Goal: Task Accomplishment & Management: Manage account settings

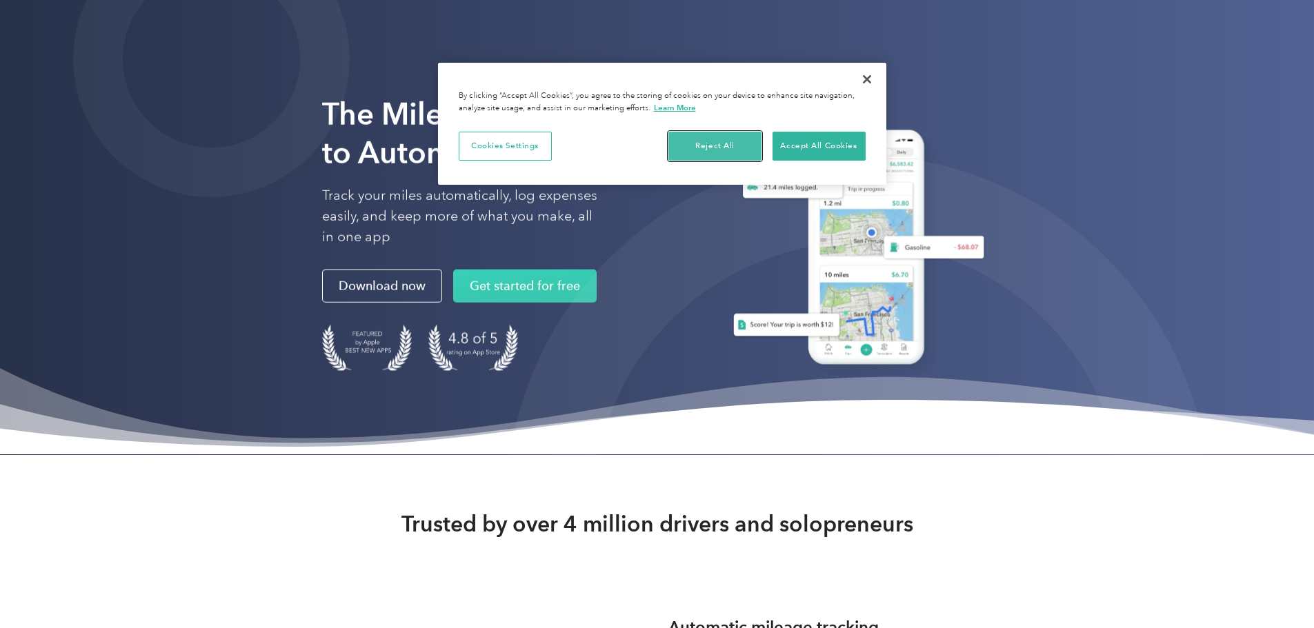
click at [695, 155] on button "Reject All" at bounding box center [714, 146] width 93 height 29
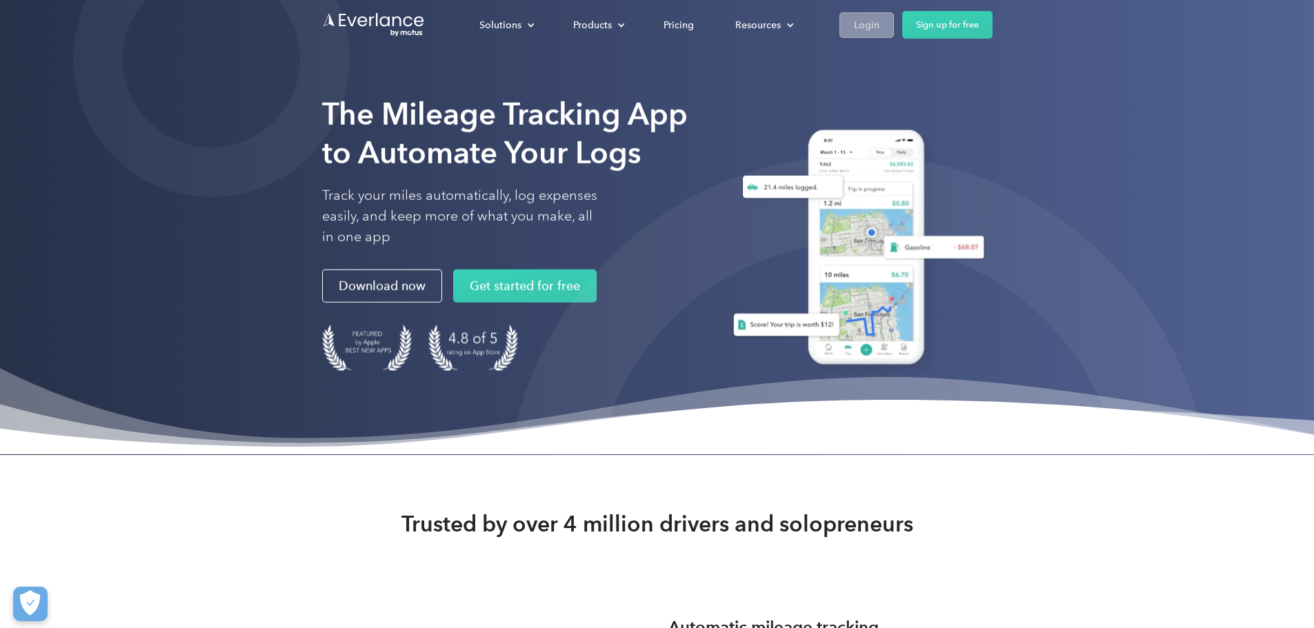
click at [879, 31] on div "Login" at bounding box center [867, 25] width 26 height 17
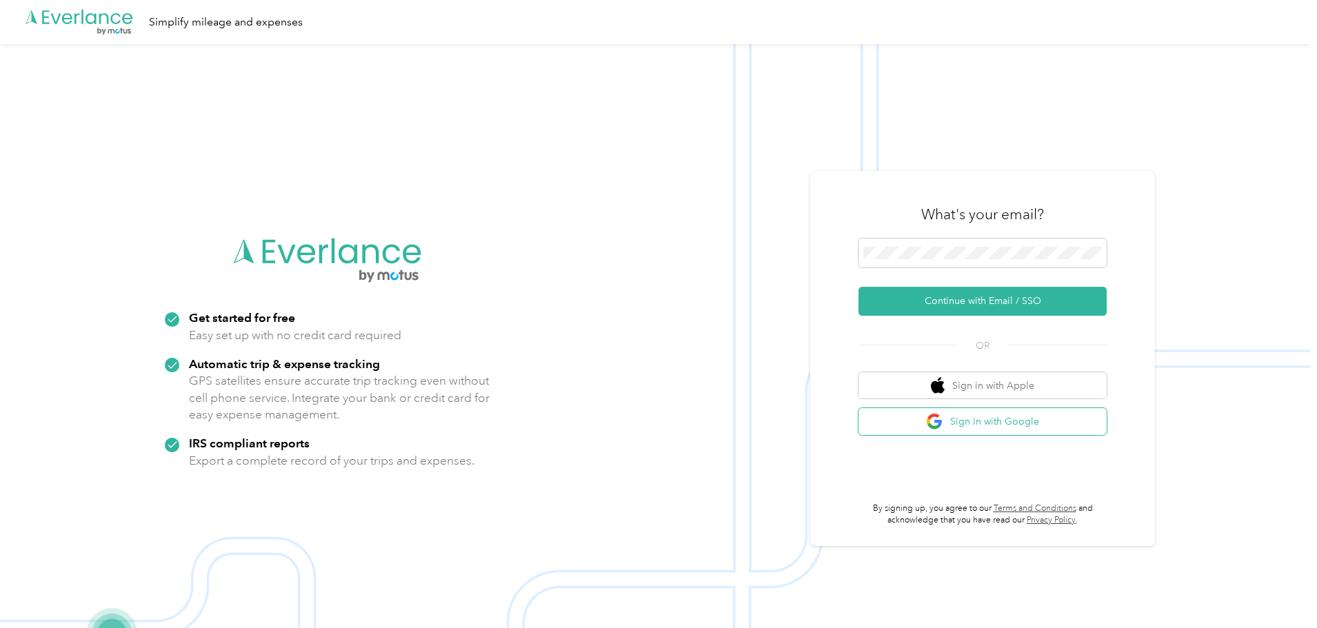
click at [994, 419] on button "Sign in with Google" at bounding box center [983, 421] width 248 height 27
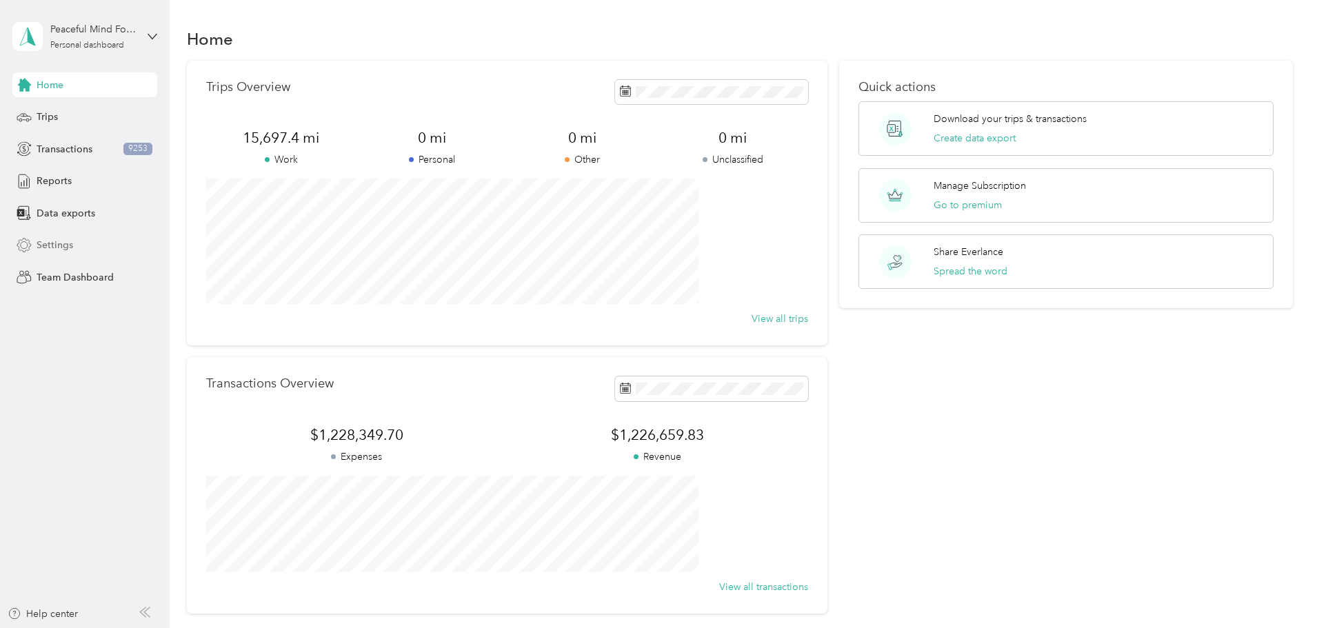
click at [47, 249] on span "Settings" at bounding box center [55, 245] width 37 height 14
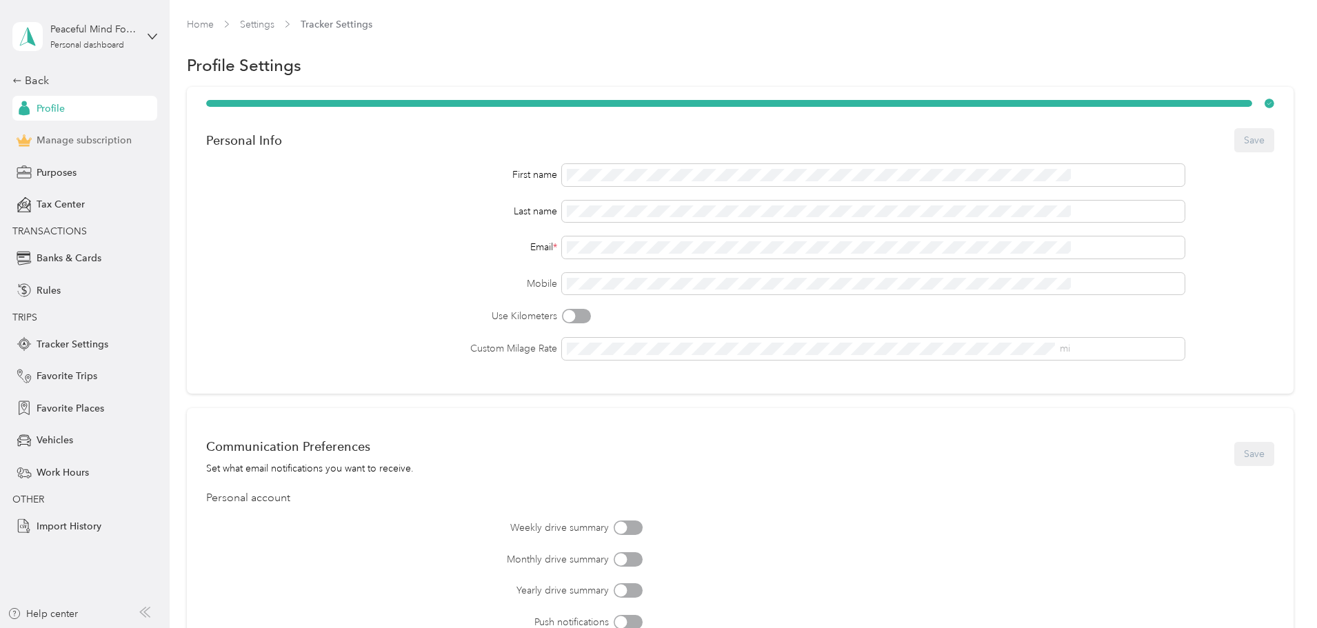
click at [60, 137] on span "Manage subscription" at bounding box center [84, 140] width 95 height 14
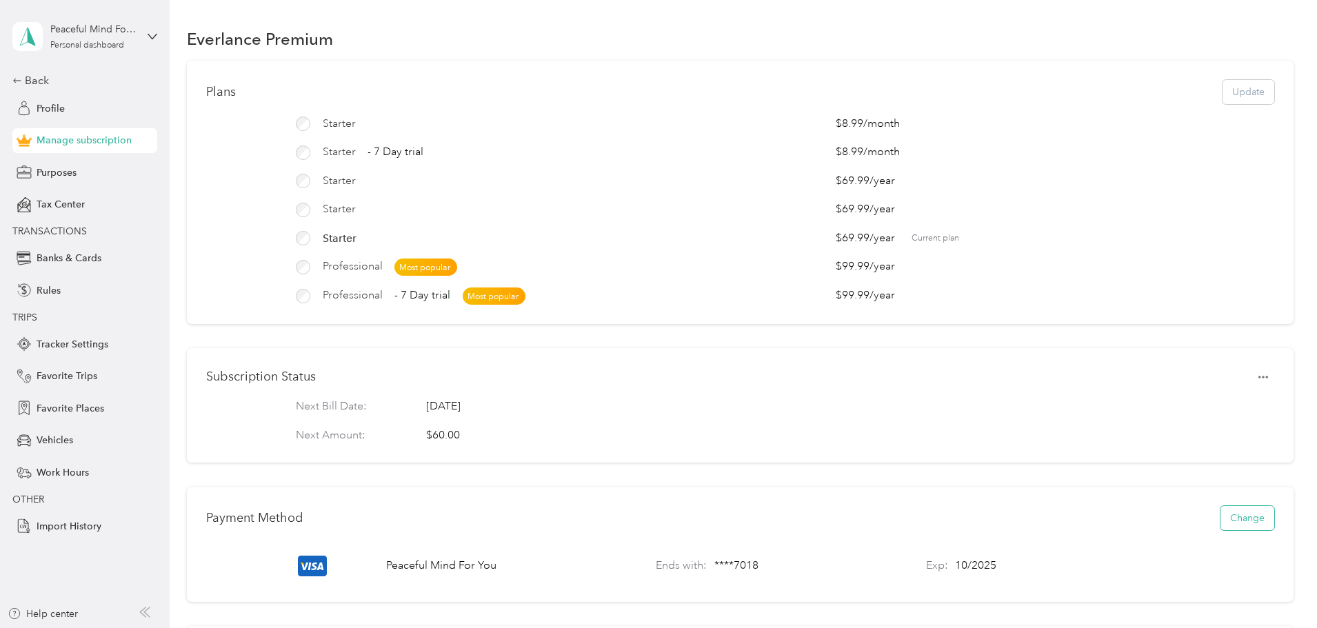
click at [1221, 523] on button "Change" at bounding box center [1248, 518] width 54 height 24
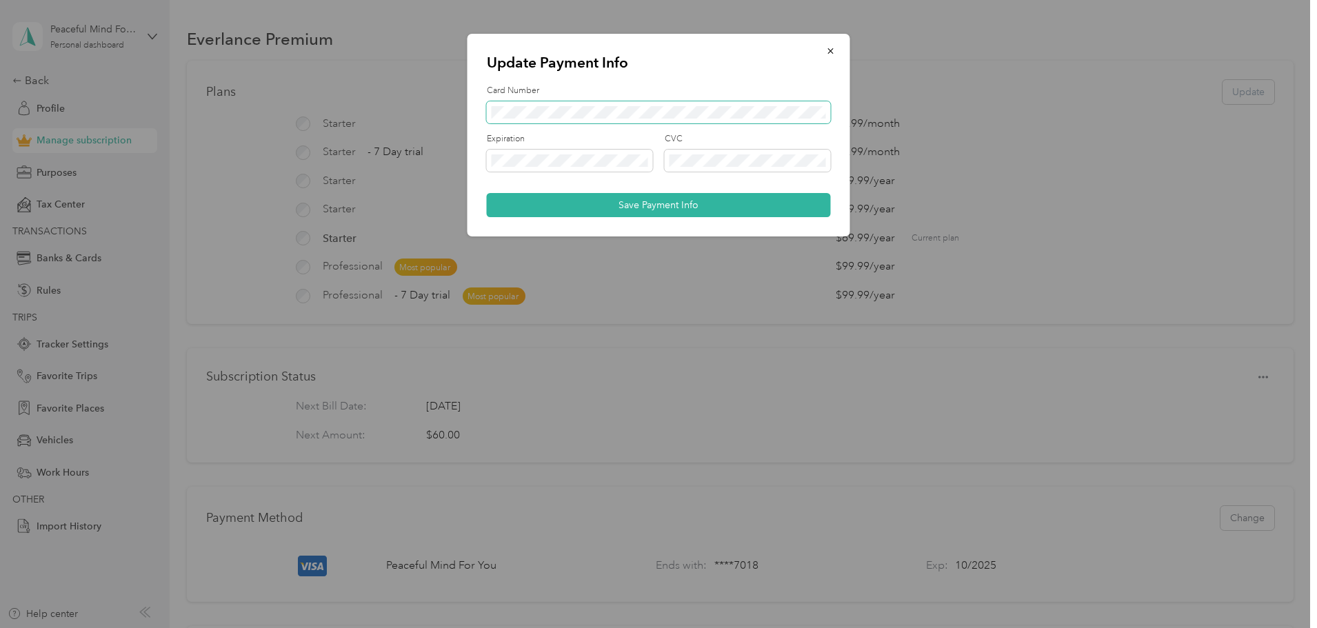
click at [528, 105] on span at bounding box center [659, 112] width 344 height 22
click at [647, 204] on button "Save Payment Info" at bounding box center [659, 205] width 344 height 24
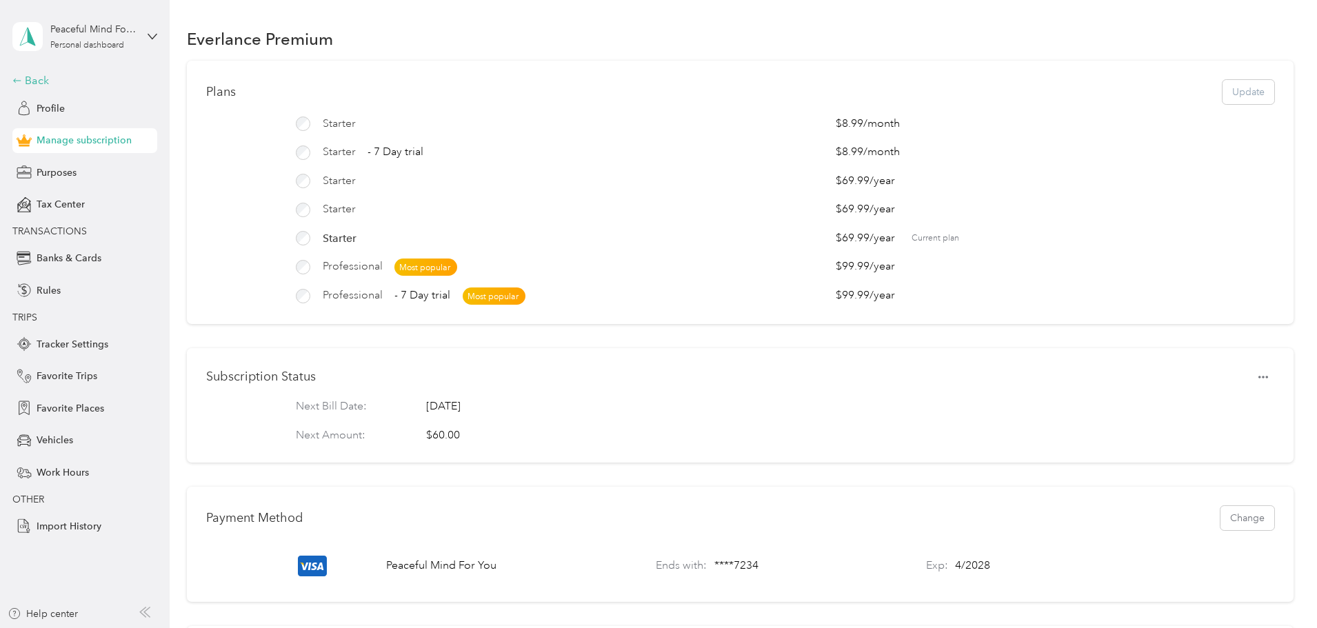
click at [35, 79] on div "Back" at bounding box center [81, 80] width 138 height 17
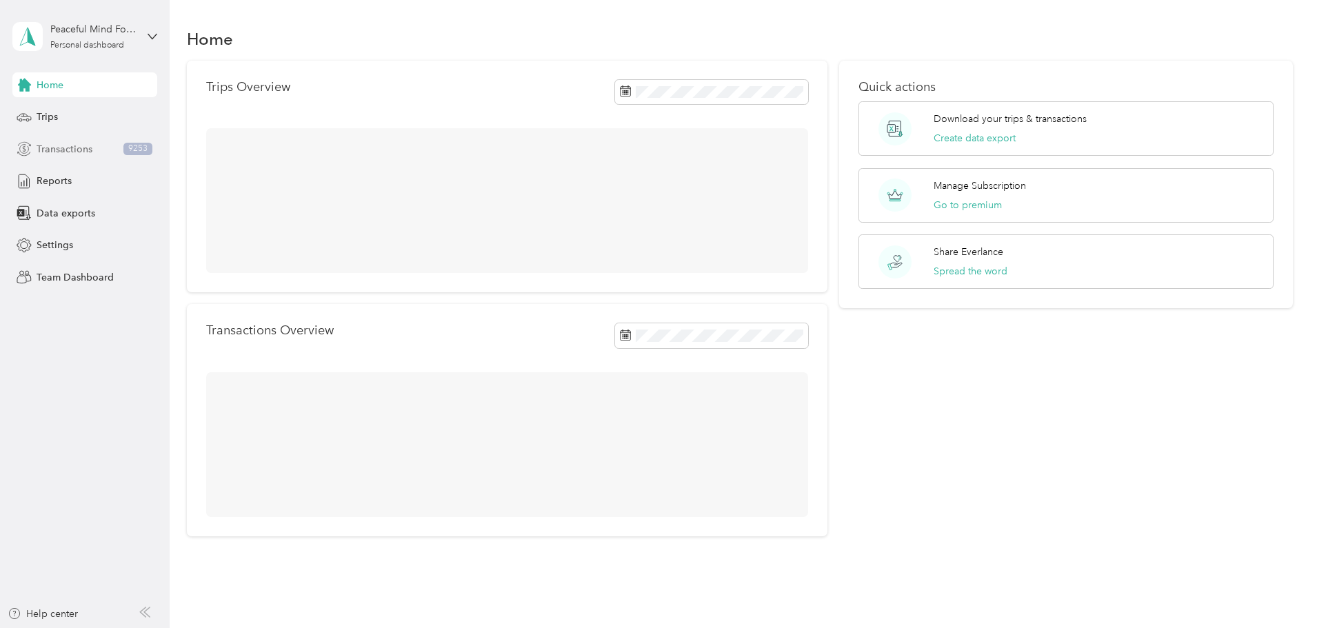
click at [58, 150] on span "Transactions" at bounding box center [65, 149] width 56 height 14
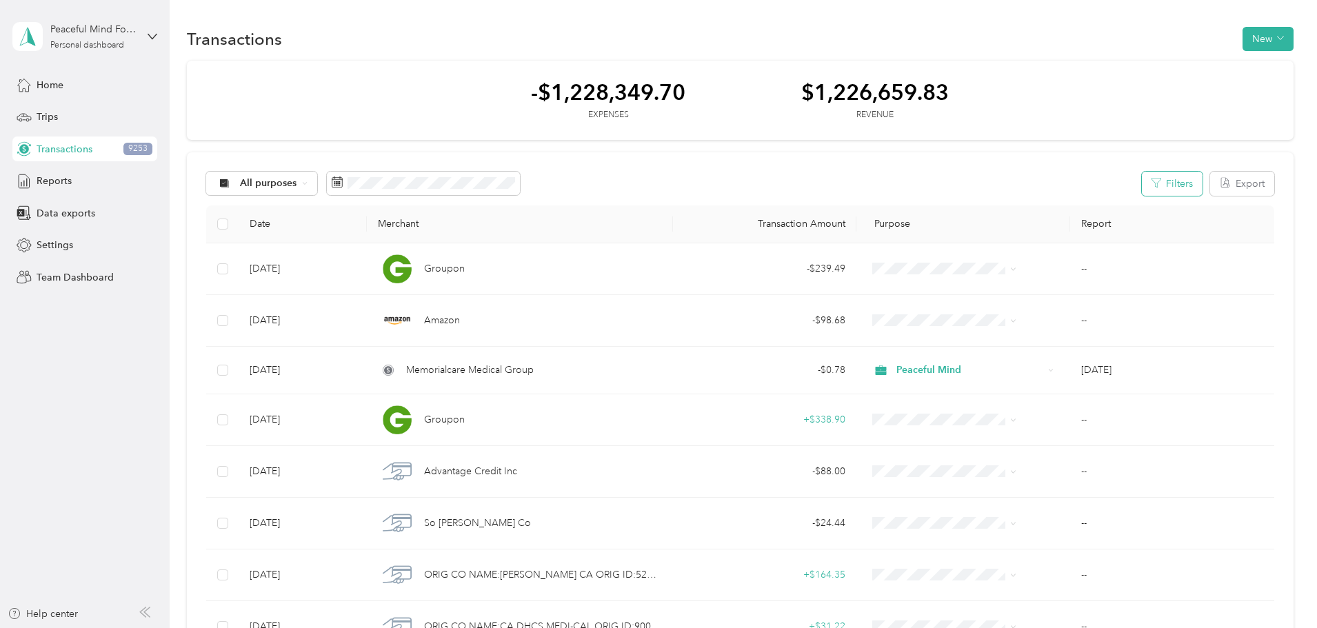
click at [1142, 183] on button "Filters" at bounding box center [1172, 184] width 61 height 24
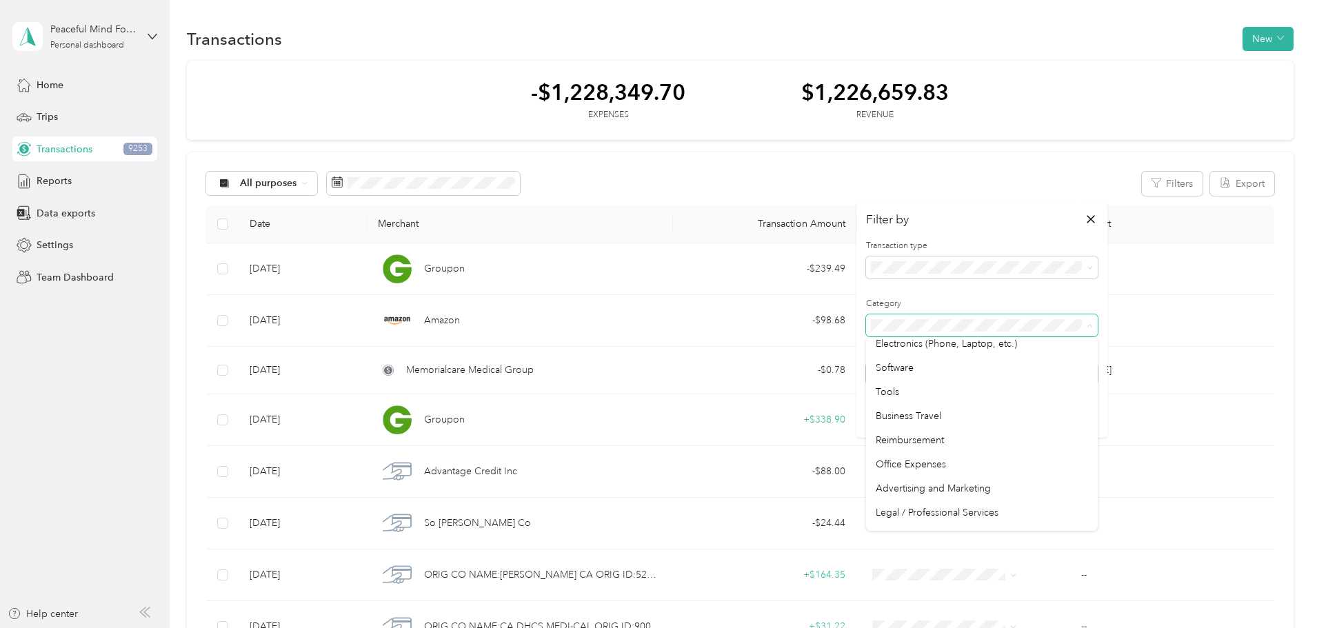
scroll to position [621, 0]
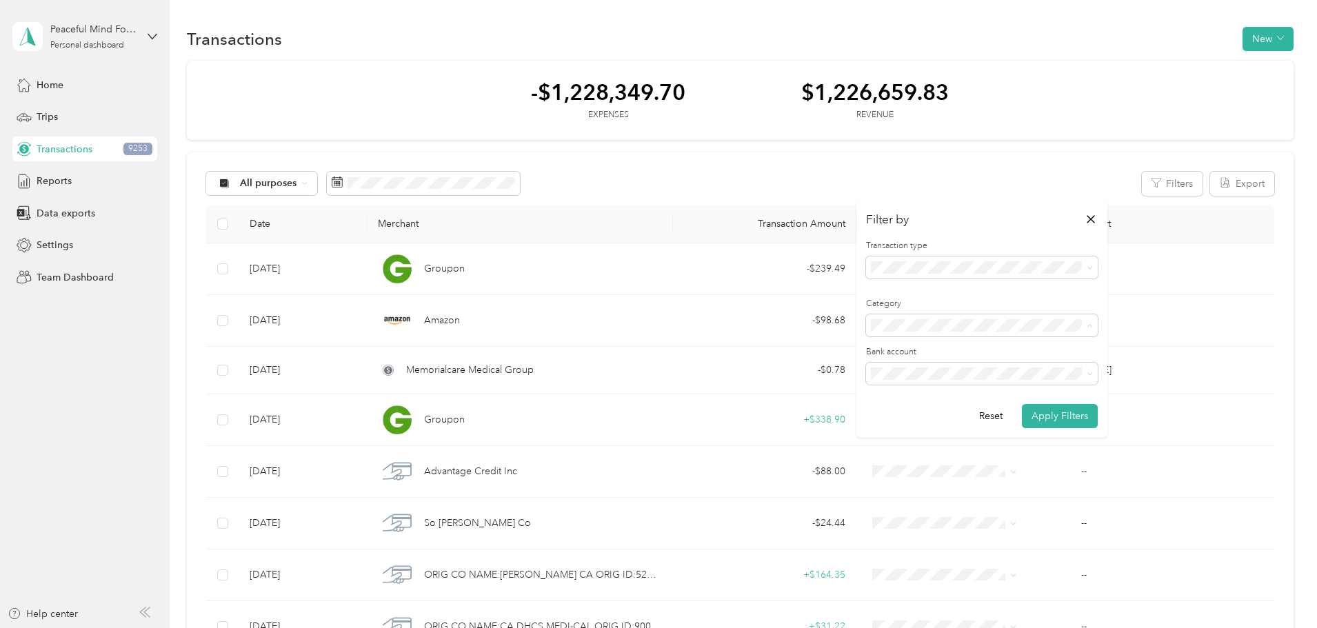
click at [934, 492] on span "Postage, Packaging, and Shipping" at bounding box center [950, 492] width 148 height 12
click at [1046, 414] on button "Apply Filters" at bounding box center [1060, 416] width 76 height 24
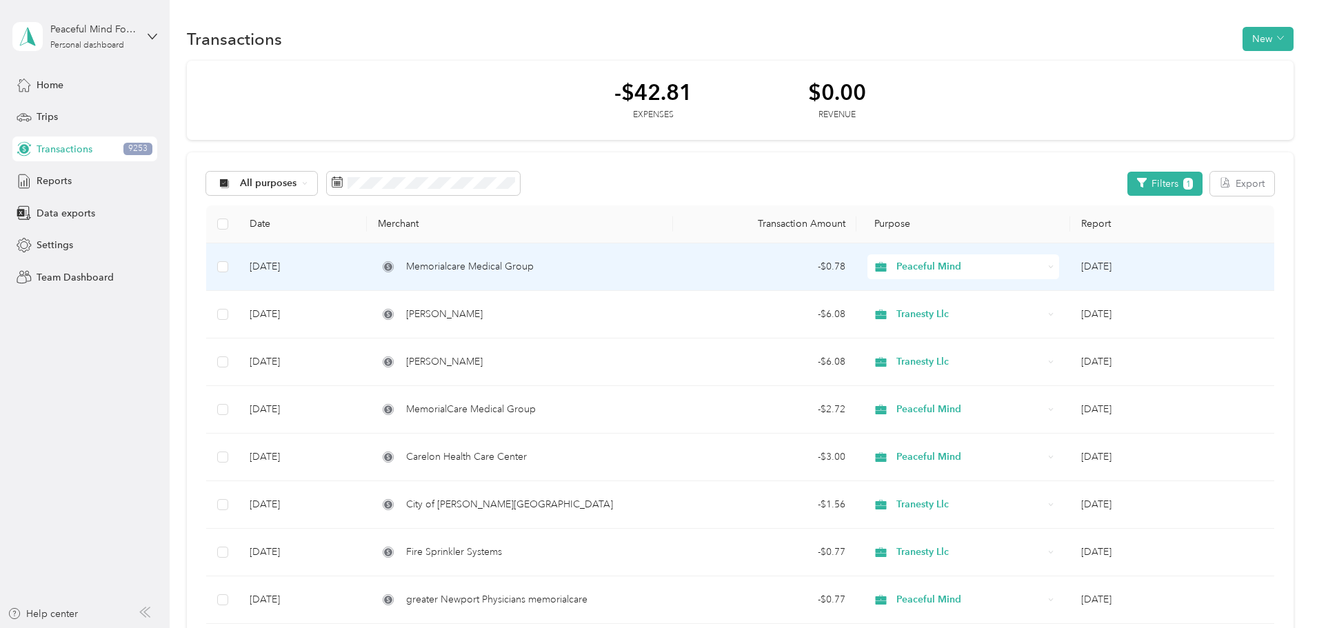
click at [661, 270] on div "Memorialcare Medical Group" at bounding box center [519, 266] width 283 height 15
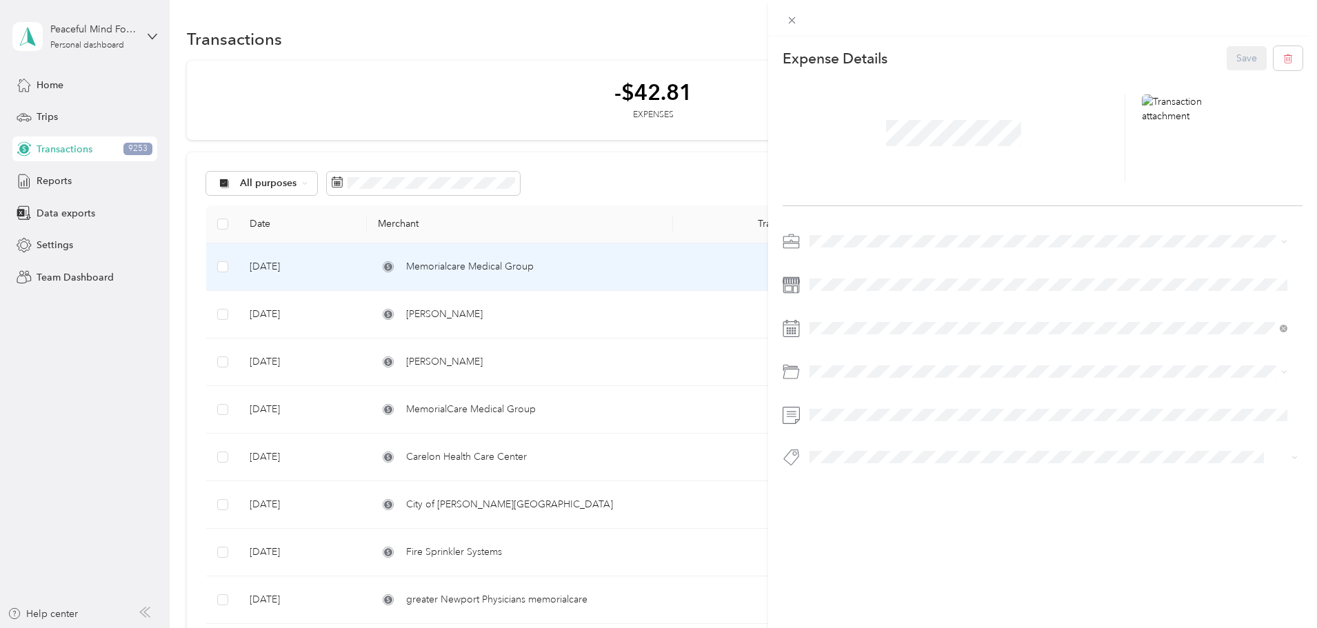
click at [544, 421] on div "This expense cannot be edited because it is either under review, approved, or p…" at bounding box center [658, 314] width 1317 height 628
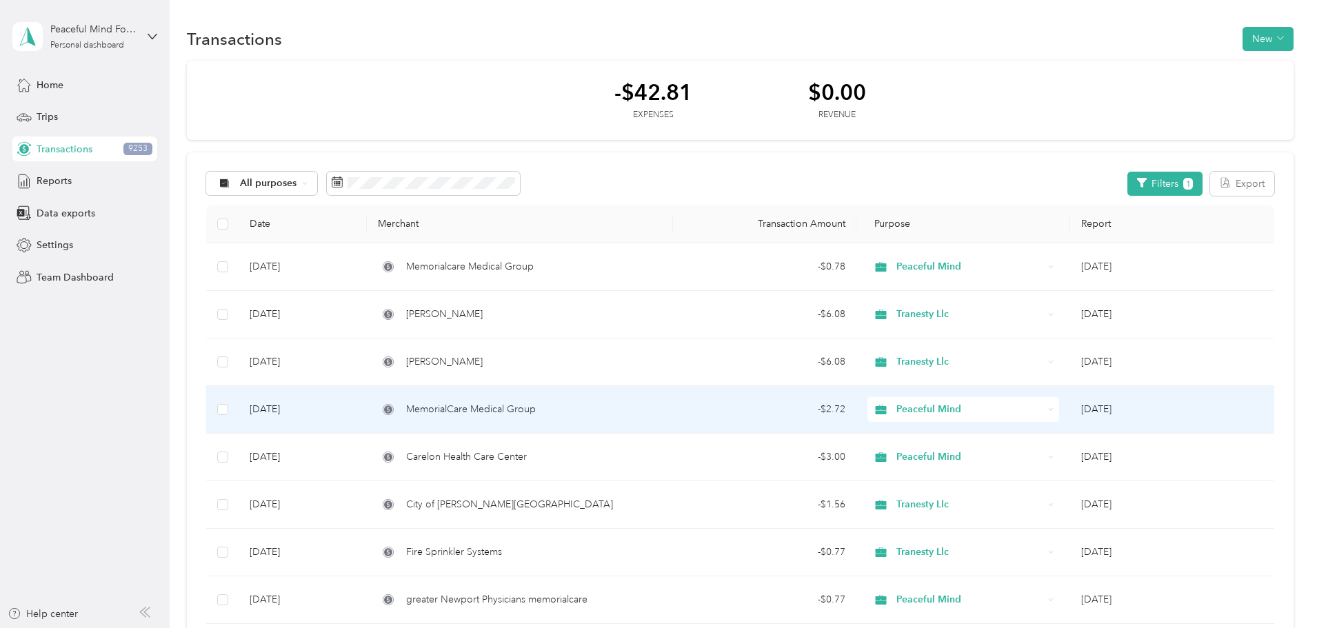
click at [536, 408] on span "MemorialCare Medical Group" at bounding box center [471, 409] width 130 height 15
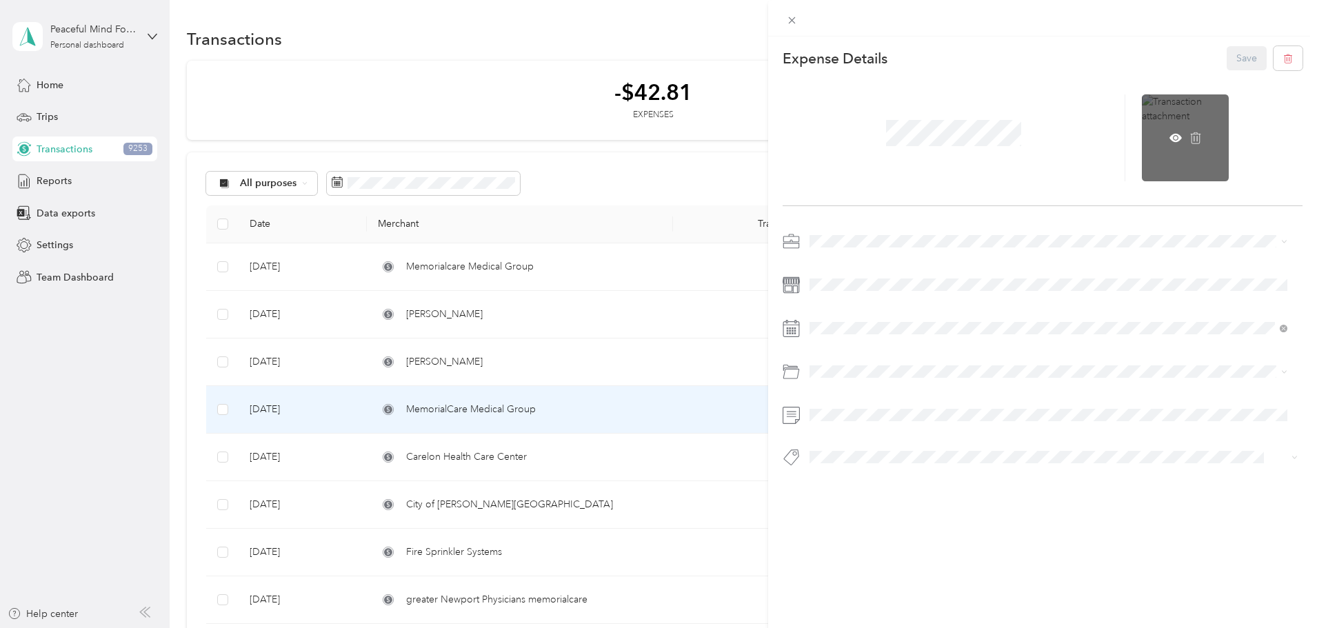
click at [1161, 137] on div at bounding box center [1185, 137] width 87 height 87
click at [1170, 138] on icon at bounding box center [1176, 138] width 12 height 12
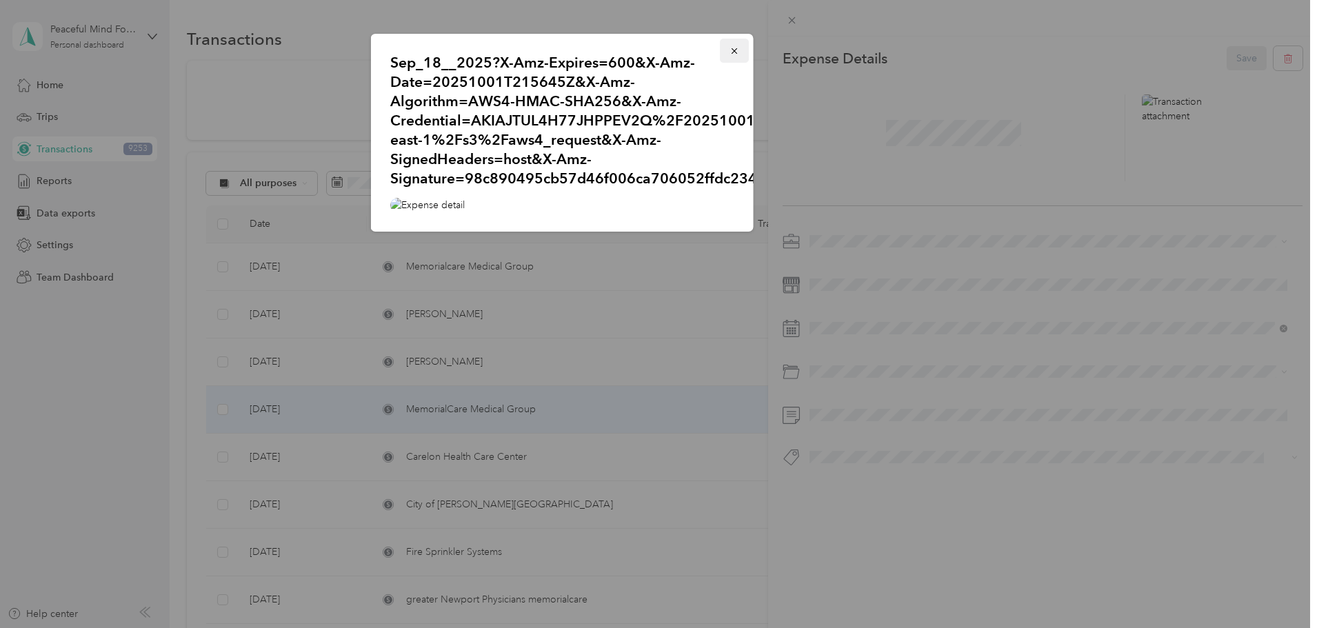
click at [730, 50] on icon "button" at bounding box center [735, 51] width 10 height 10
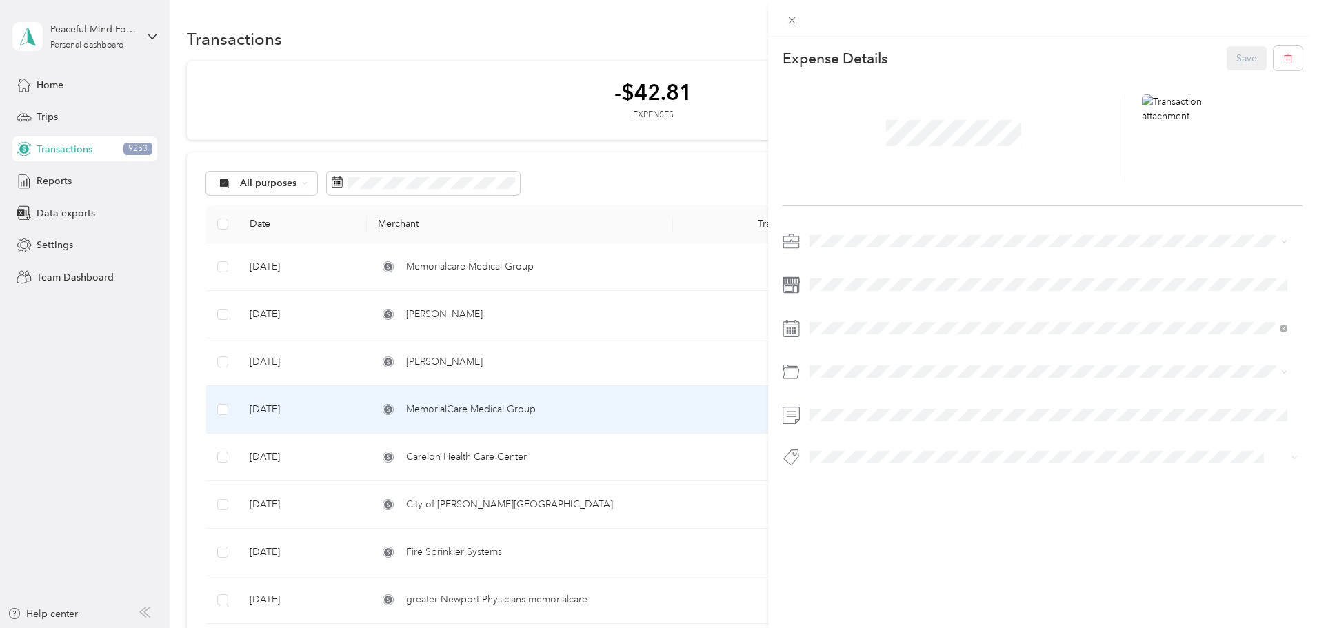
click at [567, 594] on div "This expense cannot be edited because it is either under review, approved, or p…" at bounding box center [658, 314] width 1317 height 628
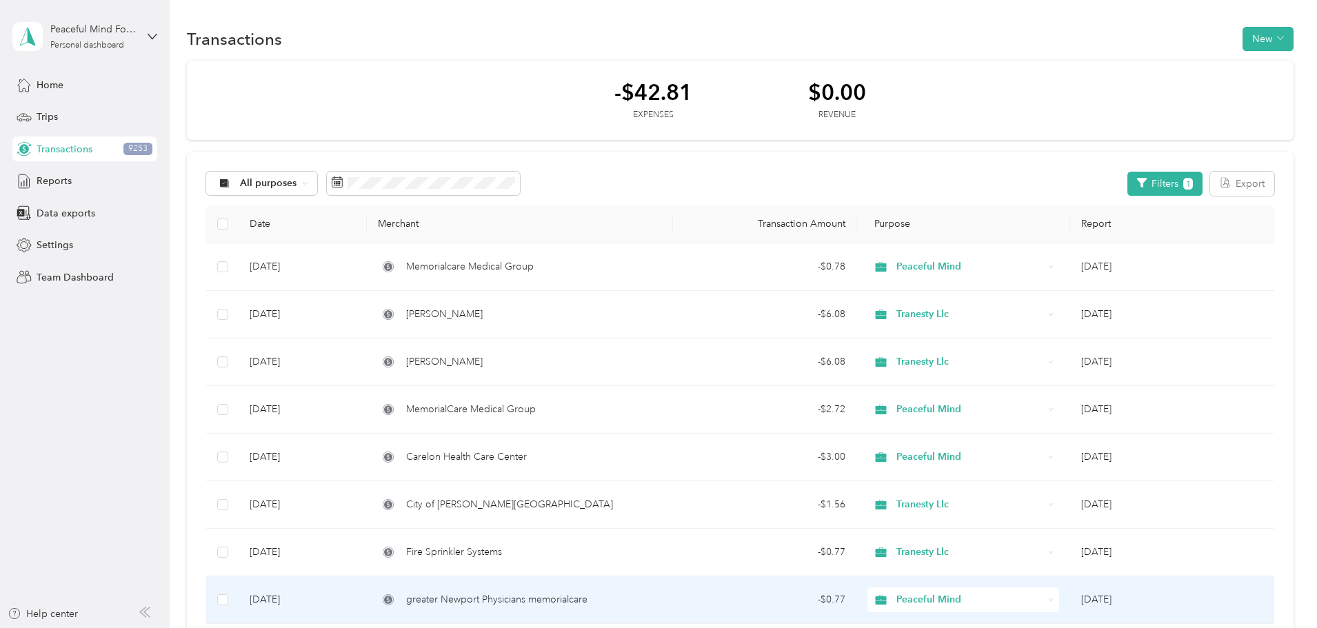
click at [572, 599] on span "greater Newport Physicians memorialcare" at bounding box center [496, 599] width 181 height 15
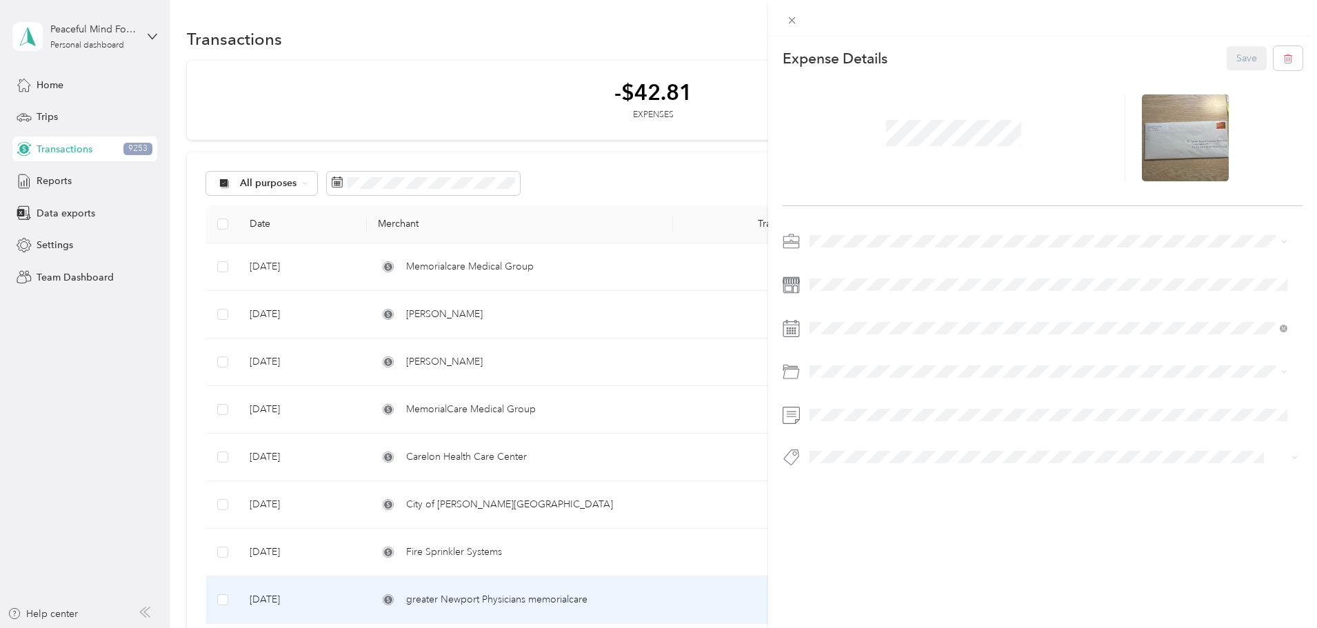
click at [546, 414] on div "This expense cannot be edited because it is either under review, approved, or p…" at bounding box center [658, 314] width 1317 height 628
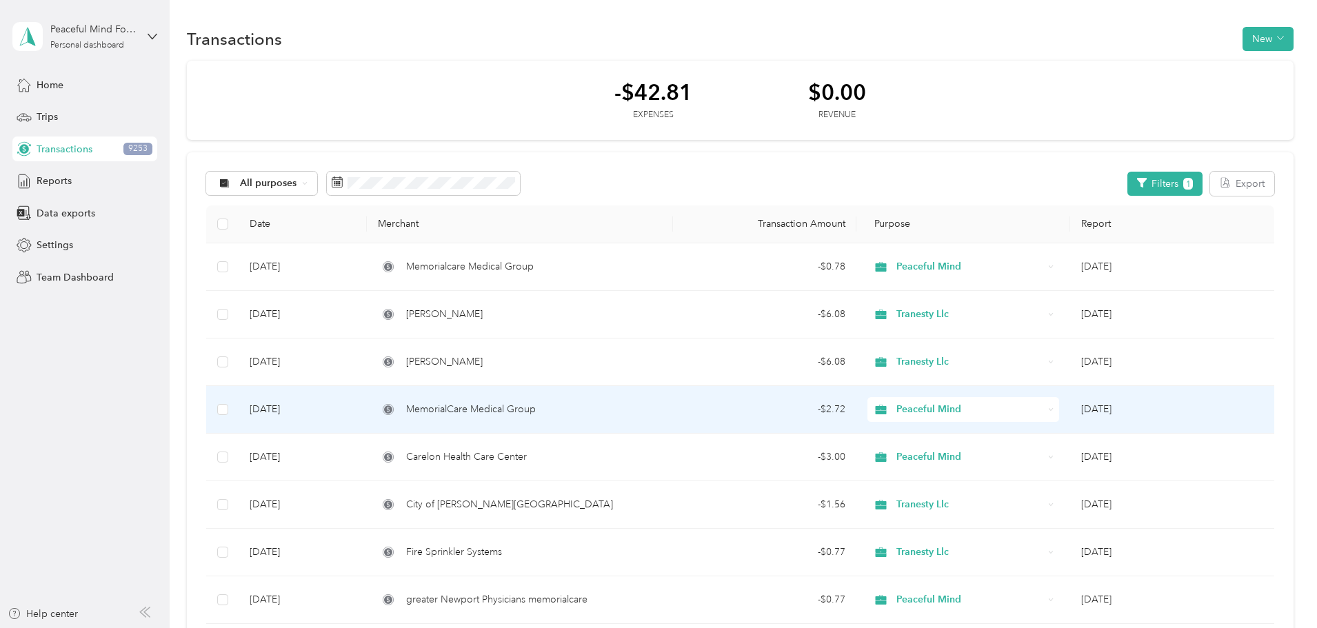
click at [536, 413] on span "MemorialCare Medical Group" at bounding box center [471, 409] width 130 height 15
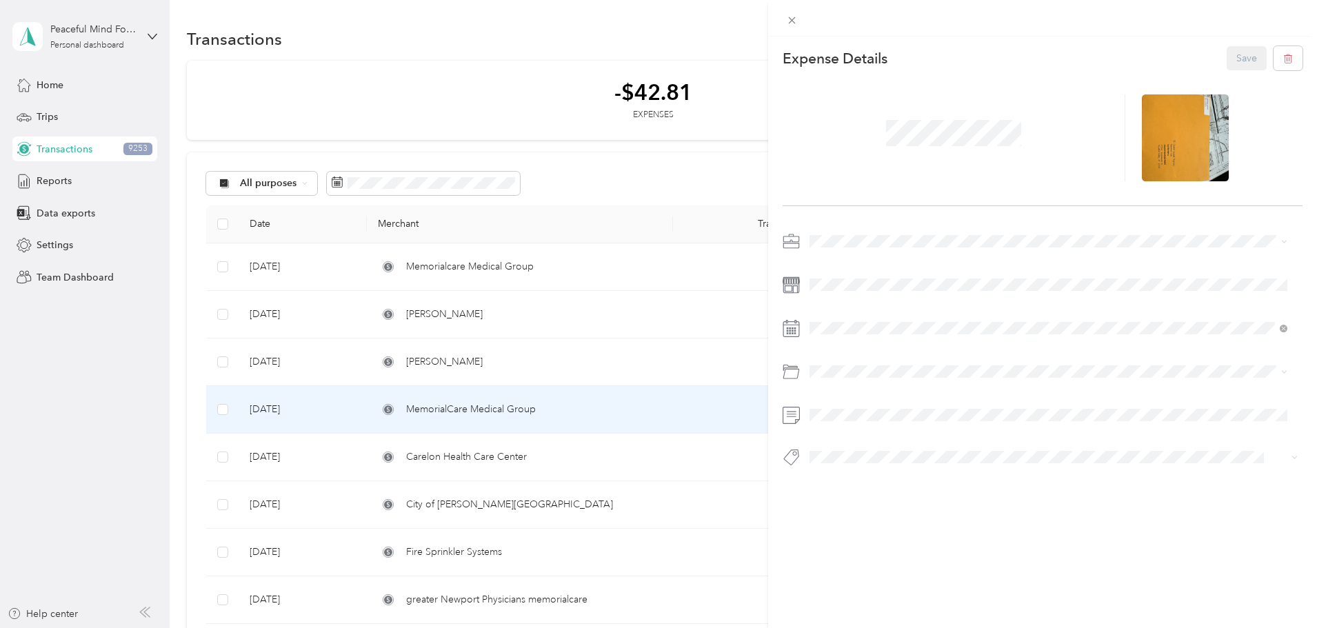
click at [581, 273] on div "This expense cannot be edited because it is either under review, approved, or p…" at bounding box center [658, 314] width 1317 height 628
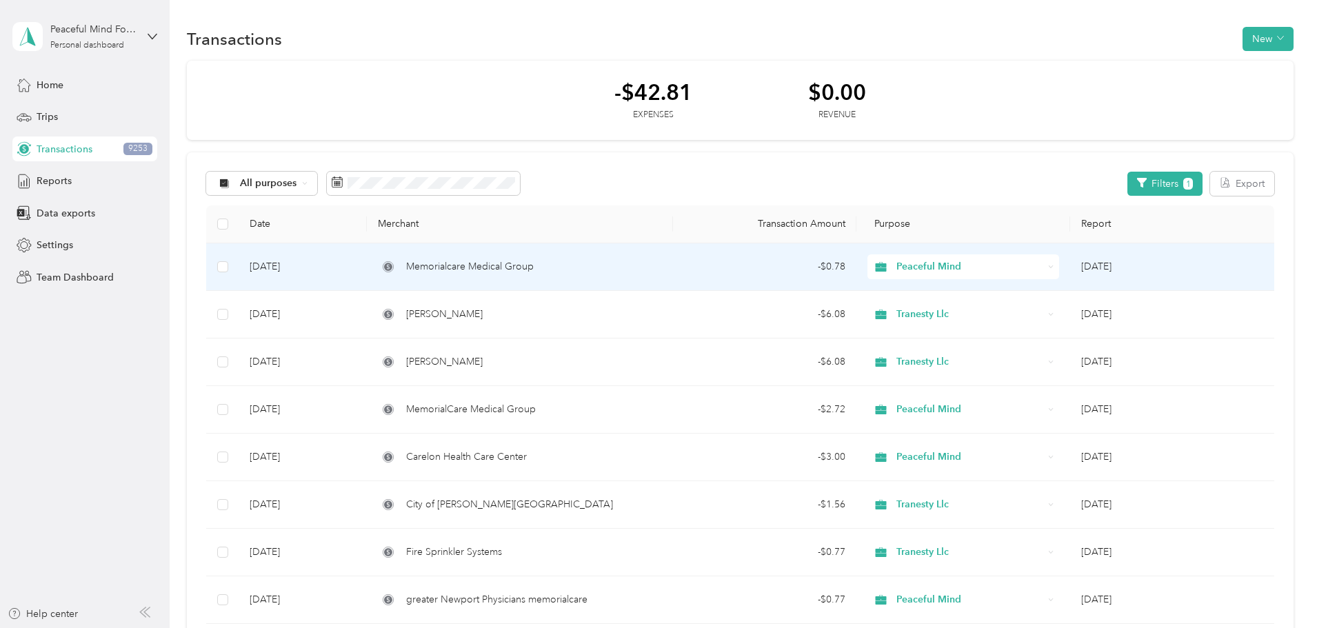
click at [534, 263] on span "Memorialcare Medical Group" at bounding box center [470, 266] width 128 height 15
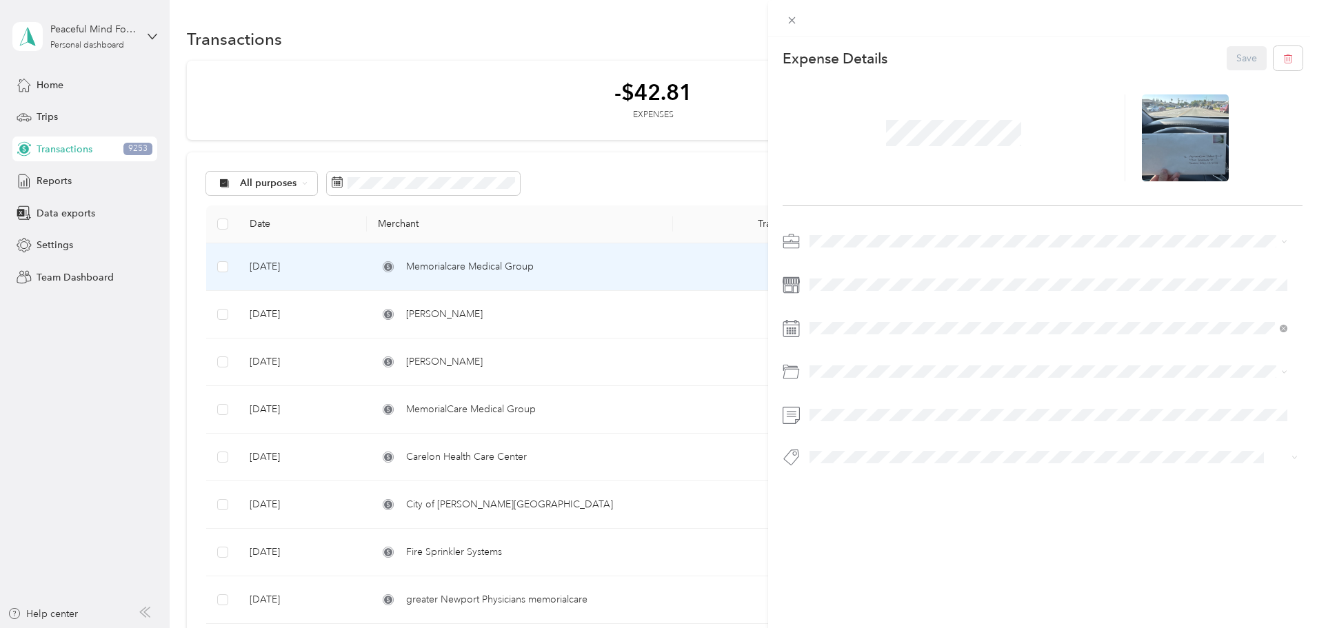
click at [563, 407] on div "This expense cannot be edited because it is either under review, approved, or p…" at bounding box center [658, 314] width 1317 height 628
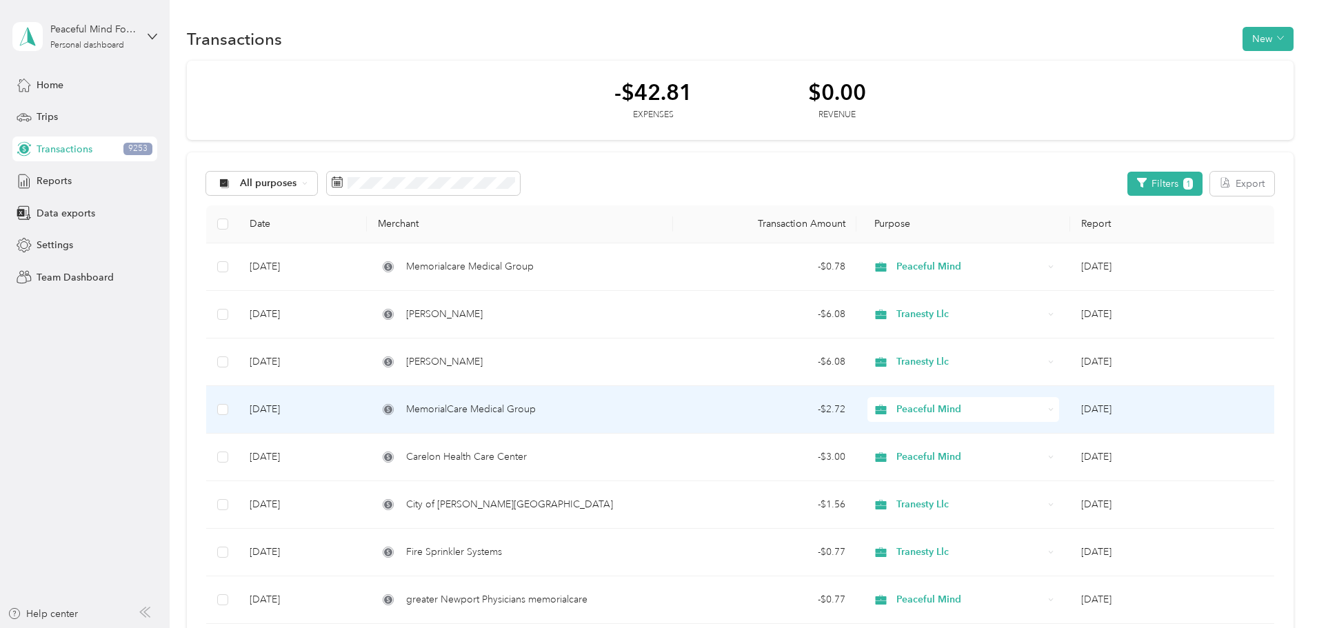
click at [536, 413] on span "MemorialCare Medical Group" at bounding box center [471, 409] width 130 height 15
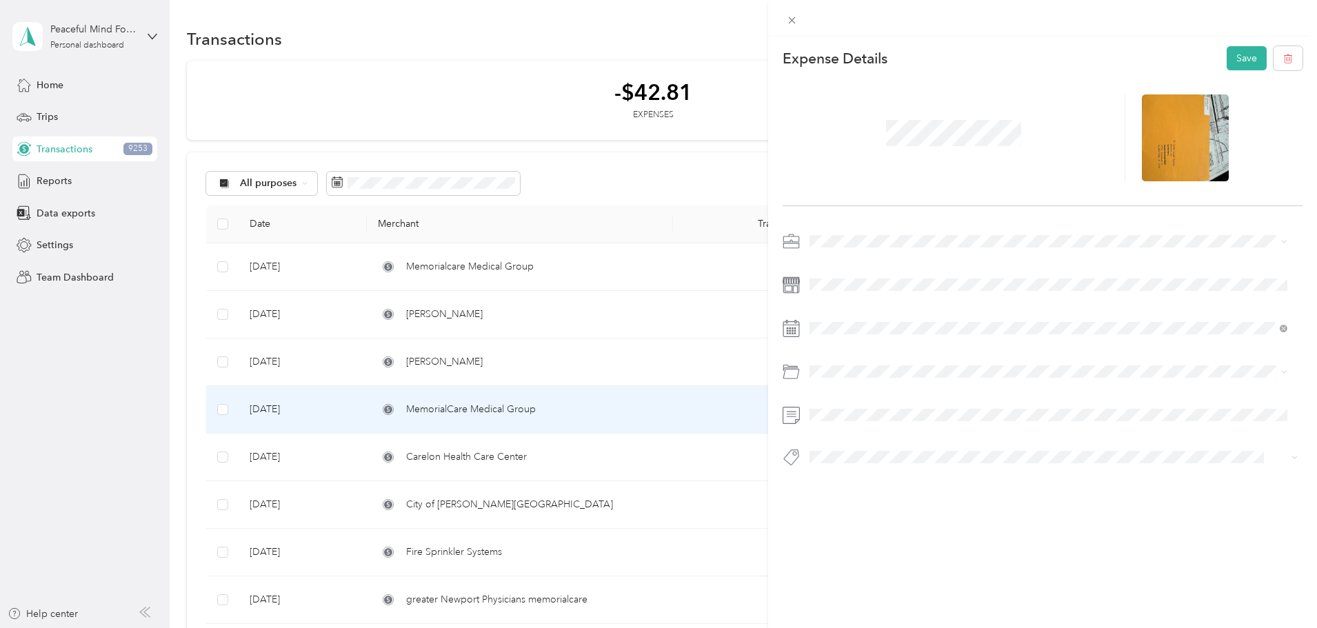
click at [1043, 539] on div "This expense cannot be edited because it is either under review, approved, or p…" at bounding box center [1042, 351] width 549 height 628
click at [1235, 46] on button "Save" at bounding box center [1247, 58] width 40 height 24
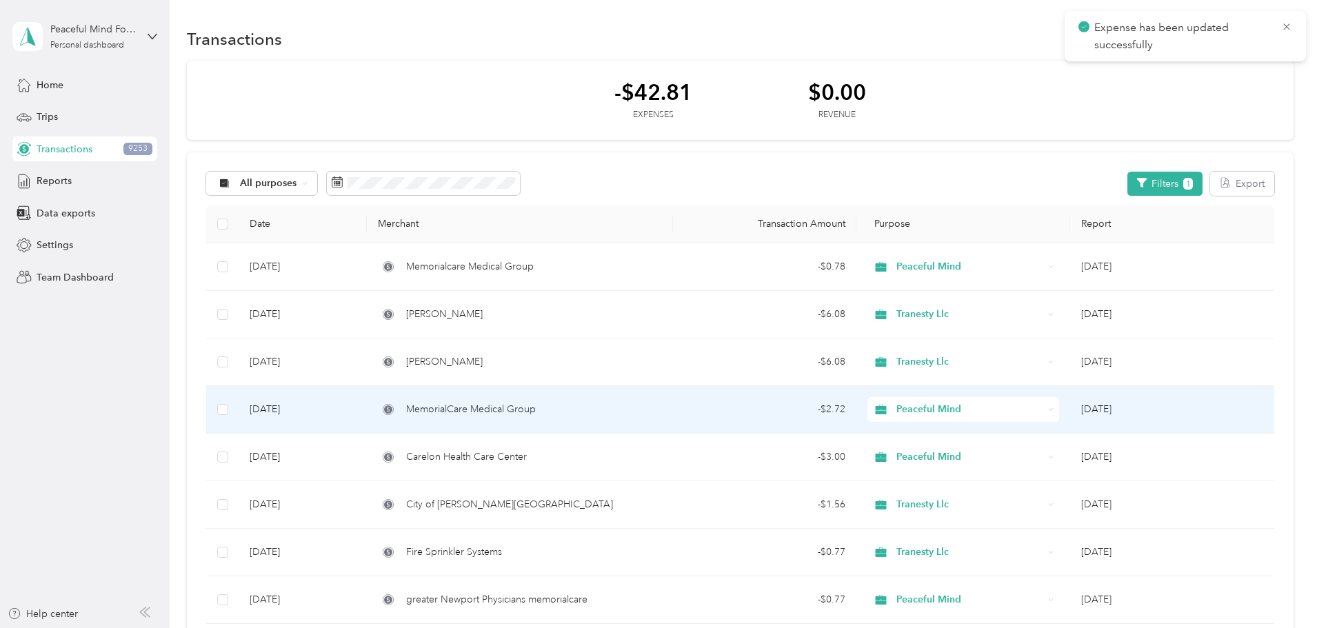
click at [536, 411] on span "MemorialCare Medical Group" at bounding box center [471, 409] width 130 height 15
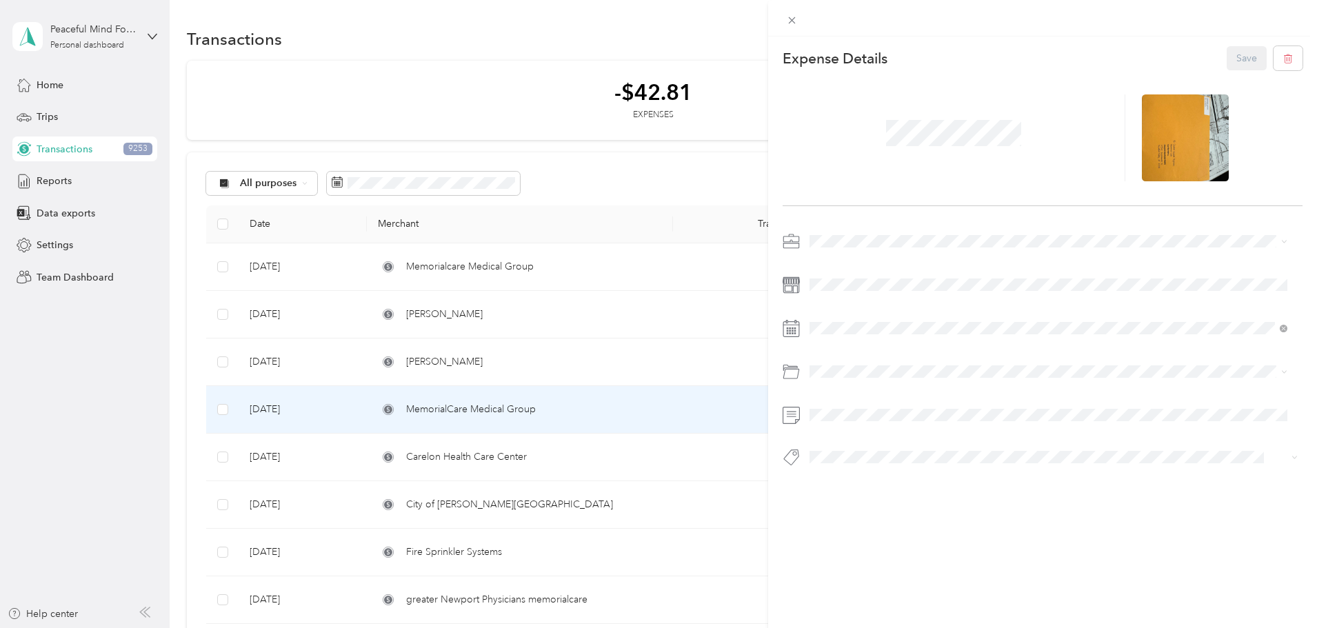
click at [533, 597] on div "This expense cannot be edited because it is either under review, approved, or p…" at bounding box center [658, 314] width 1317 height 628
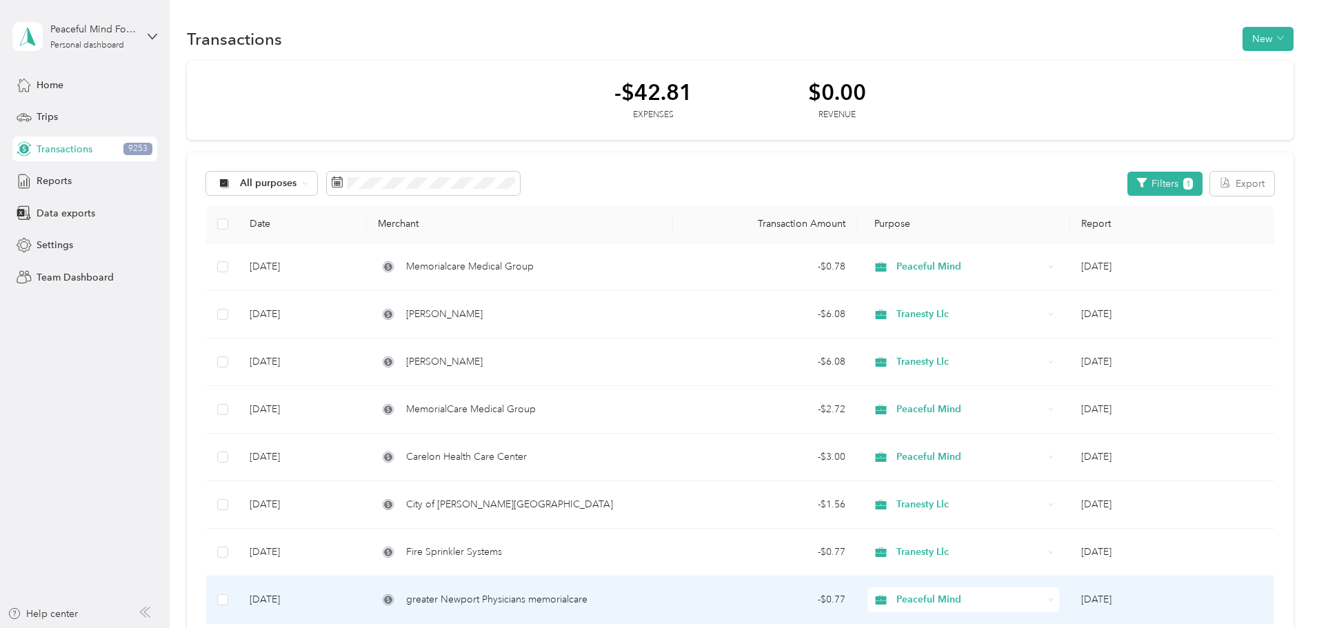
click at [534, 601] on span "greater Newport Physicians memorialcare" at bounding box center [496, 599] width 181 height 15
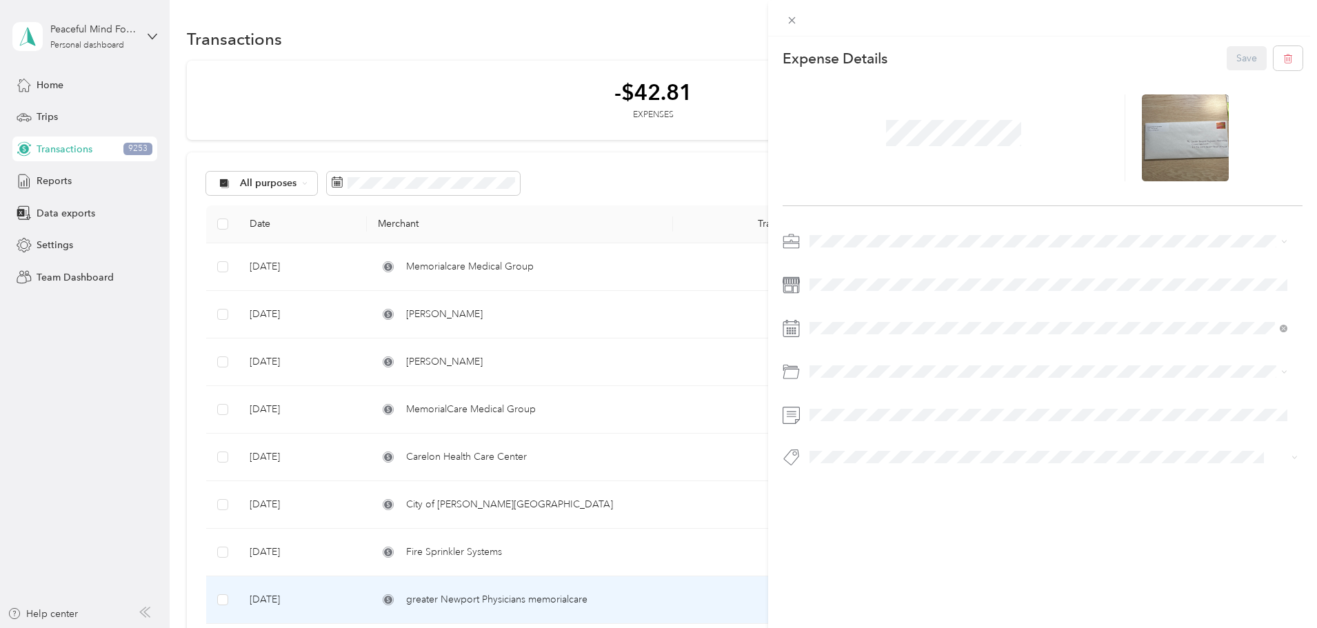
click at [532, 406] on div "This expense cannot be edited because it is either under review, approved, or p…" at bounding box center [658, 314] width 1317 height 628
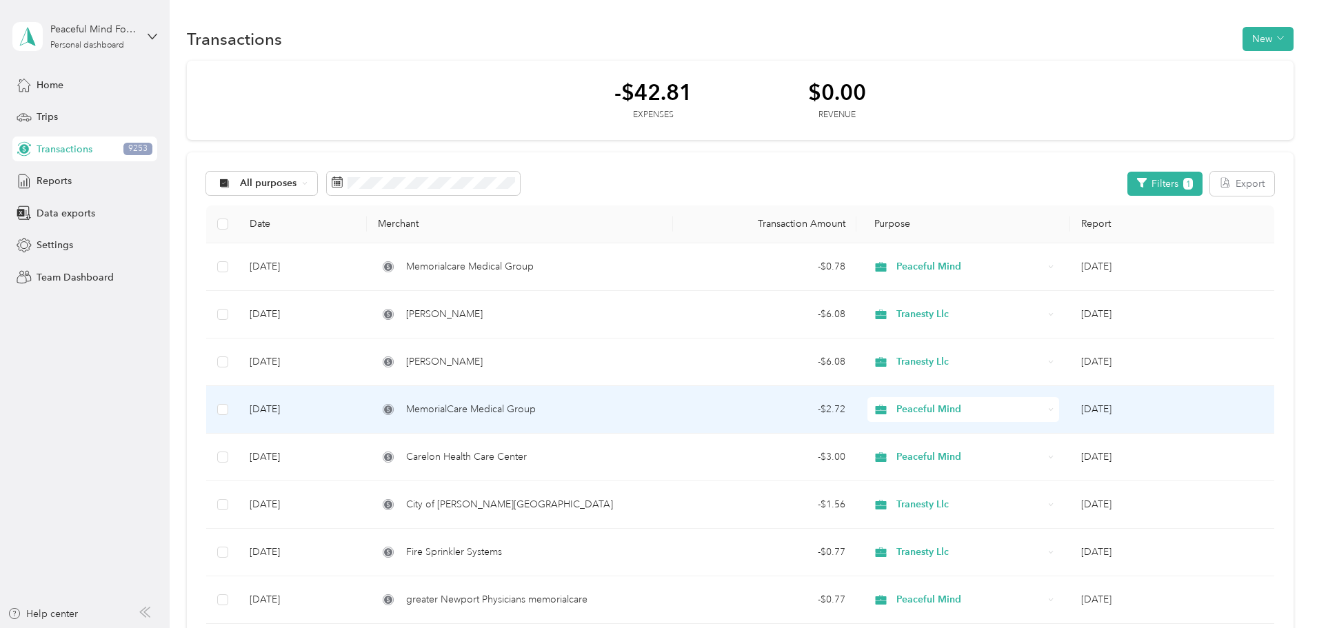
click at [536, 408] on span "MemorialCare Medical Group" at bounding box center [471, 409] width 130 height 15
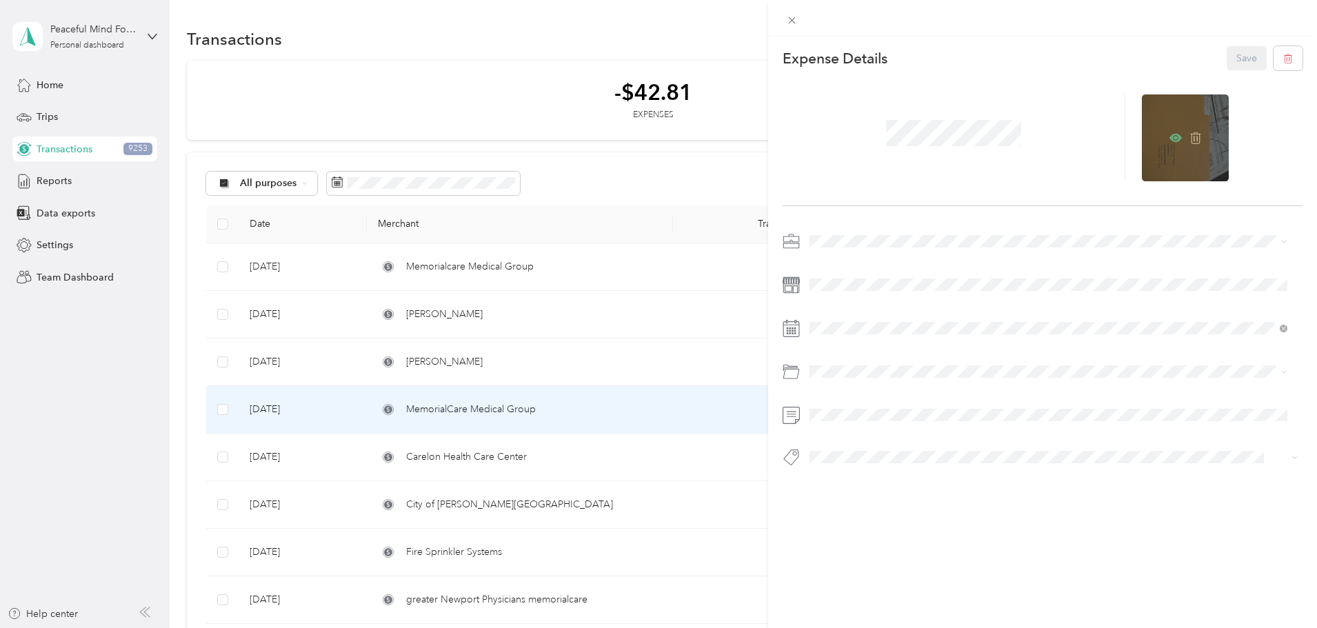
click at [1170, 134] on icon at bounding box center [1176, 138] width 12 height 8
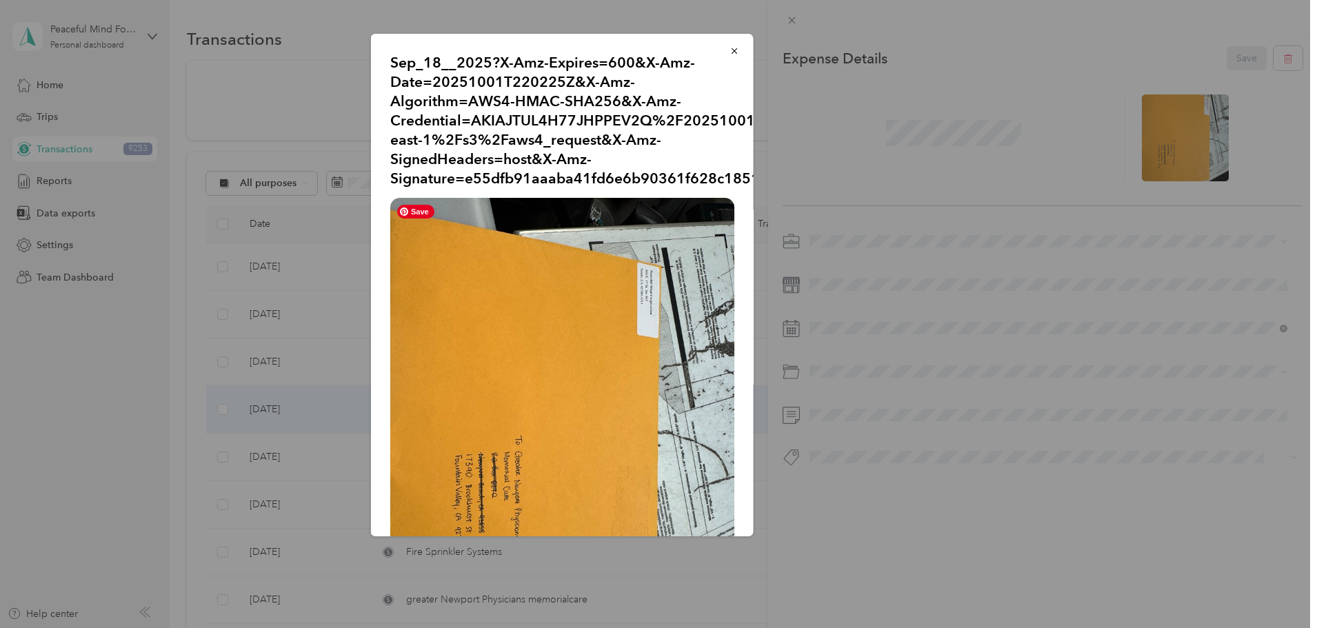
scroll to position [136, 0]
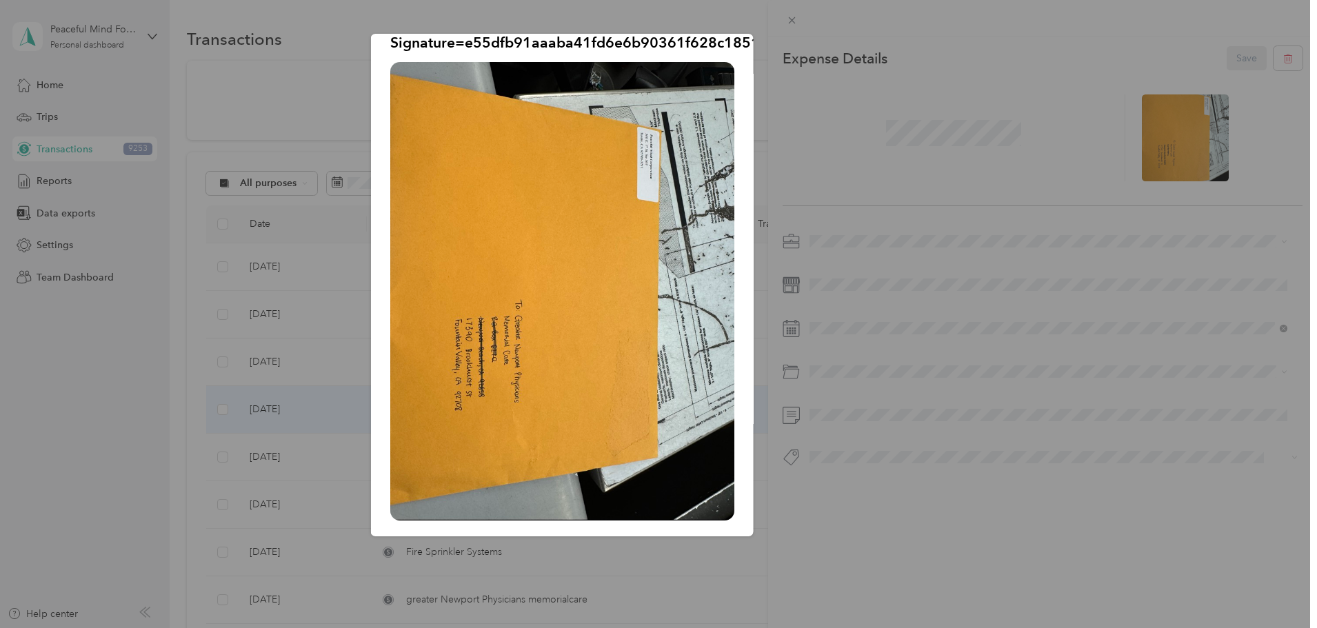
click at [929, 506] on div "Sep_18__2025?X-Amz-Expires=600&X-Amz-Date=20251001T220225Z&X-Amz-Algorithm=AWS4…" at bounding box center [850, 287] width 383 height 507
click at [223, 179] on div at bounding box center [658, 314] width 1317 height 628
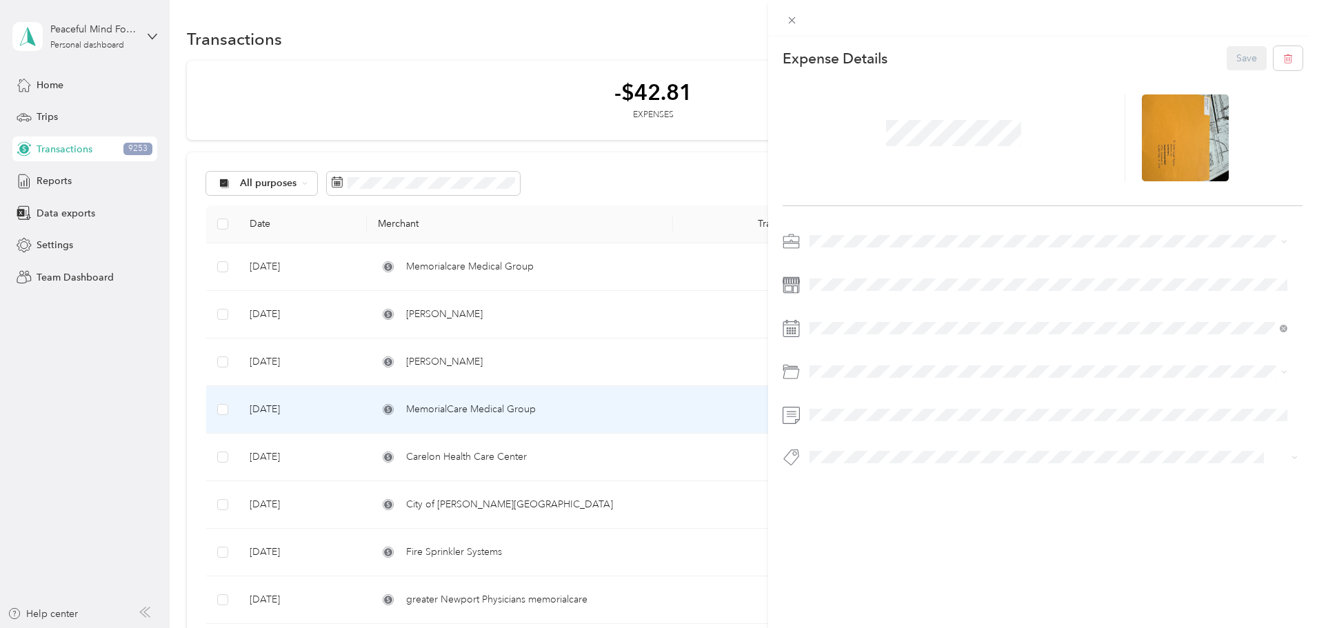
click at [430, 31] on div "This expense cannot be edited because it is either under review, approved, or p…" at bounding box center [658, 314] width 1317 height 628
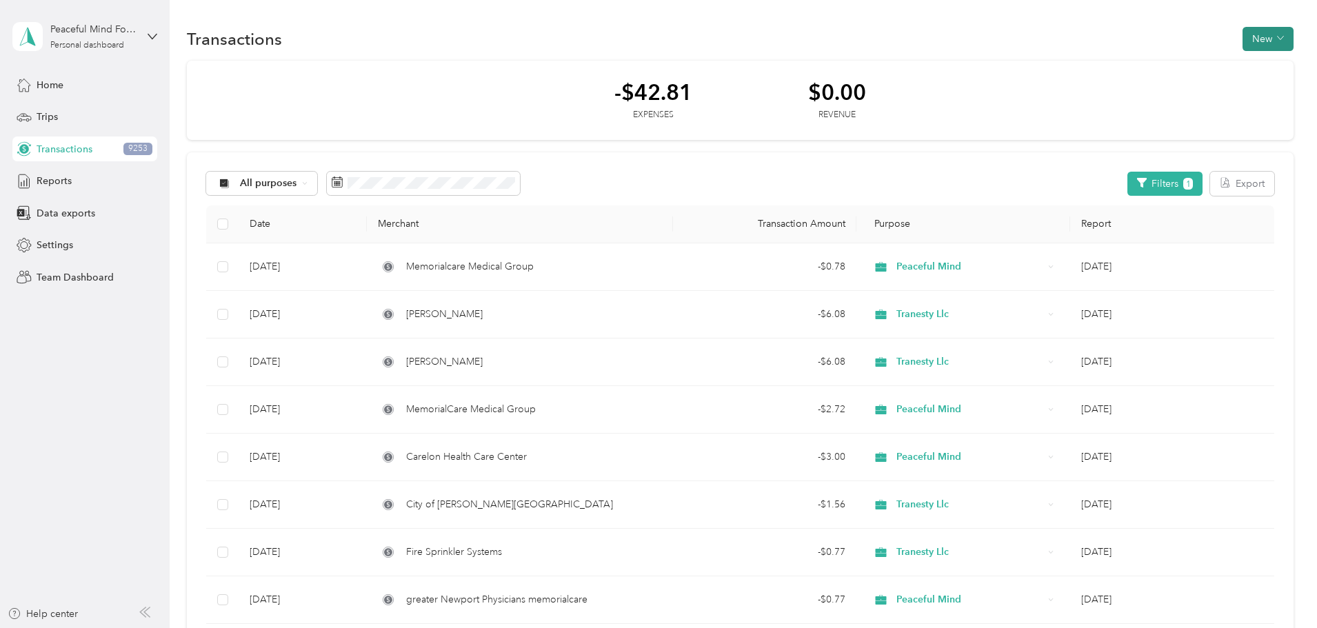
click at [1243, 37] on button "New" at bounding box center [1268, 39] width 51 height 24
click at [1166, 64] on span "Expense" at bounding box center [1168, 65] width 37 height 14
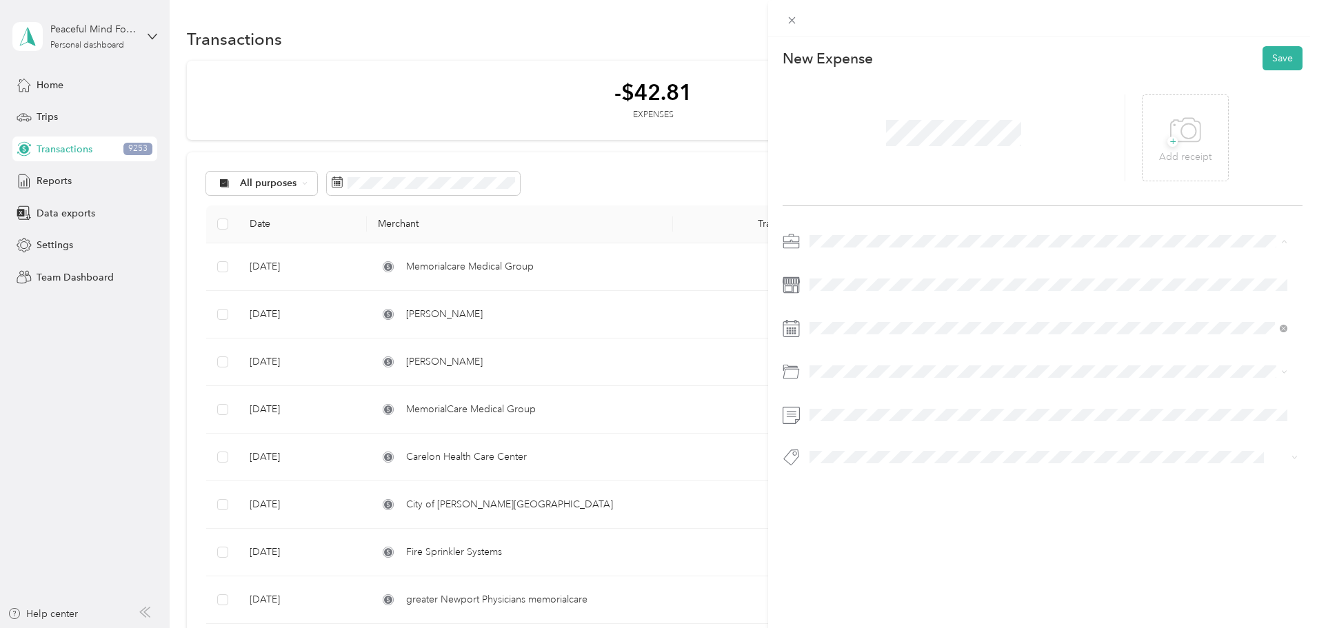
click at [850, 406] on span "Peaceful Mind" at bounding box center [844, 411] width 61 height 12
click at [856, 628] on div "This expense cannot be edited because it is either under review, approved, or p…" at bounding box center [655, 628] width 1310 height 0
click at [823, 365] on span at bounding box center [1054, 372] width 498 height 22
click at [850, 422] on span "Postage, Packaging, and Shipping" at bounding box center [888, 427] width 148 height 12
click at [1047, 523] on div "New Expense Save + Add receipt" at bounding box center [1042, 281] width 549 height 488
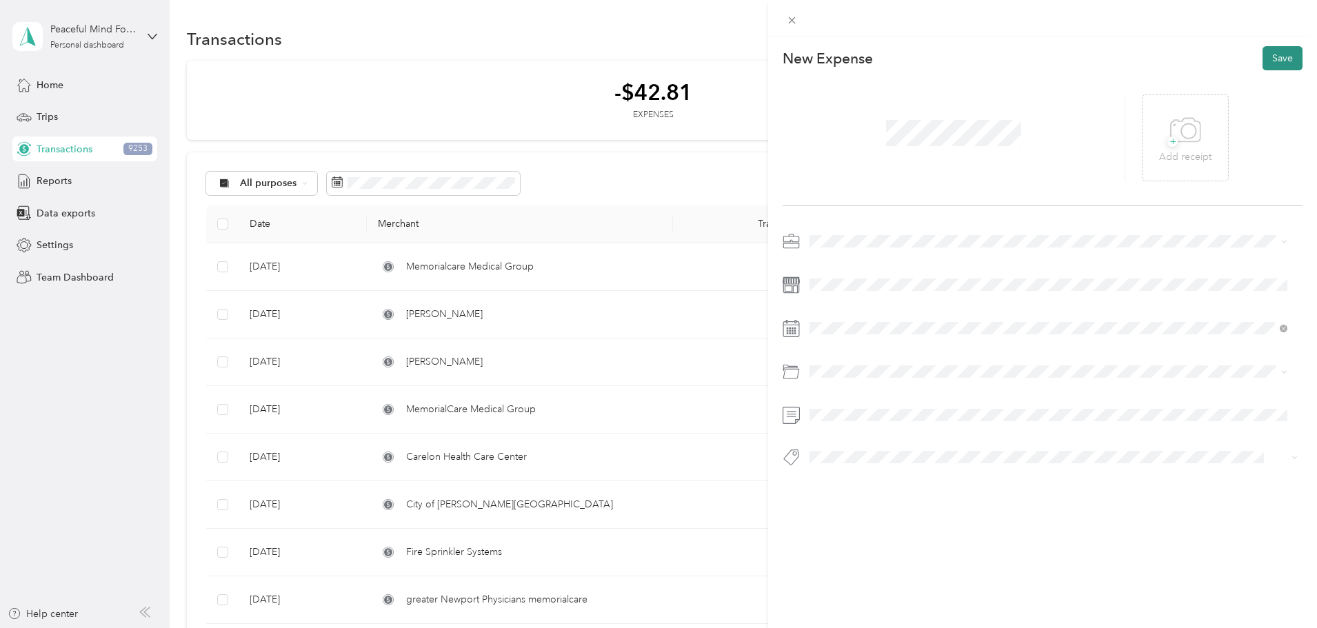
click at [1271, 61] on button "Save" at bounding box center [1283, 58] width 40 height 24
